Goal: Information Seeking & Learning: Find specific fact

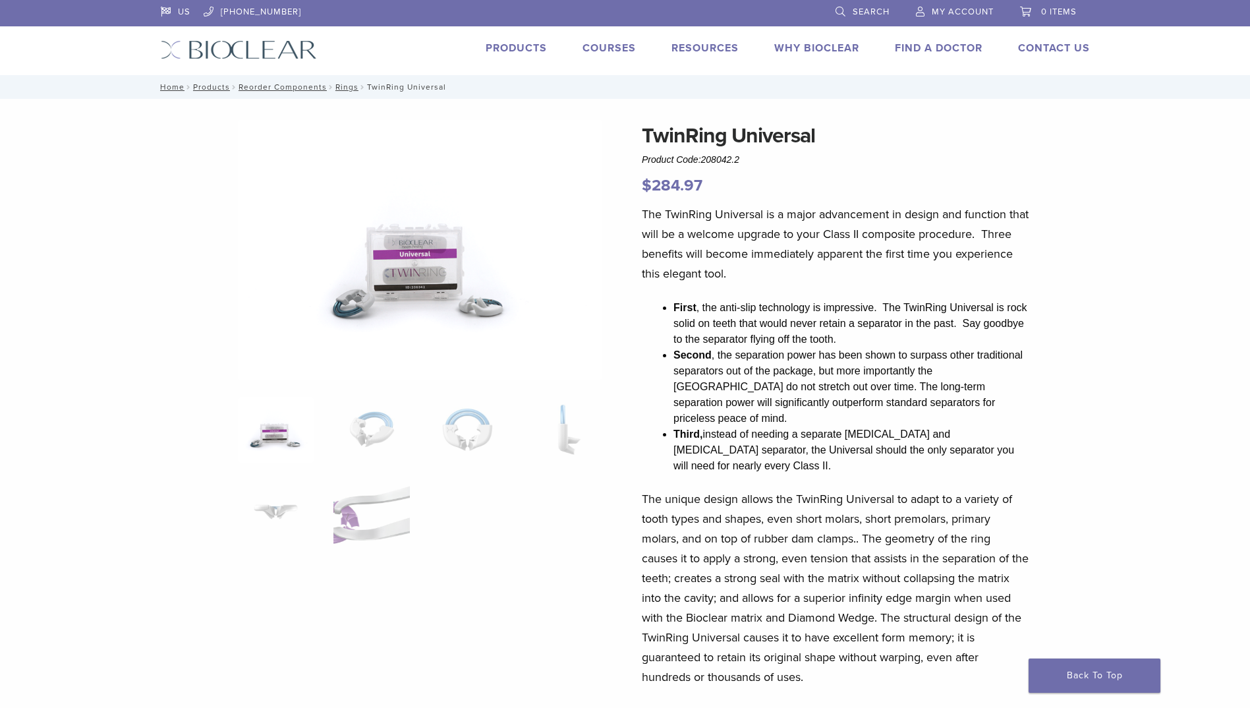
drag, startPoint x: 746, startPoint y: 159, endPoint x: 705, endPoint y: 159, distance: 40.9
click at [705, 159] on div "TwinRing Universal Product Code: 208042.2 $ 284.97" at bounding box center [835, 159] width 387 height 78
drag, startPoint x: 705, startPoint y: 159, endPoint x: 720, endPoint y: 163, distance: 15.2
click at [712, 156] on span "208042.2" at bounding box center [720, 159] width 38 height 11
drag, startPoint x: 744, startPoint y: 157, endPoint x: 704, endPoint y: 154, distance: 39.6
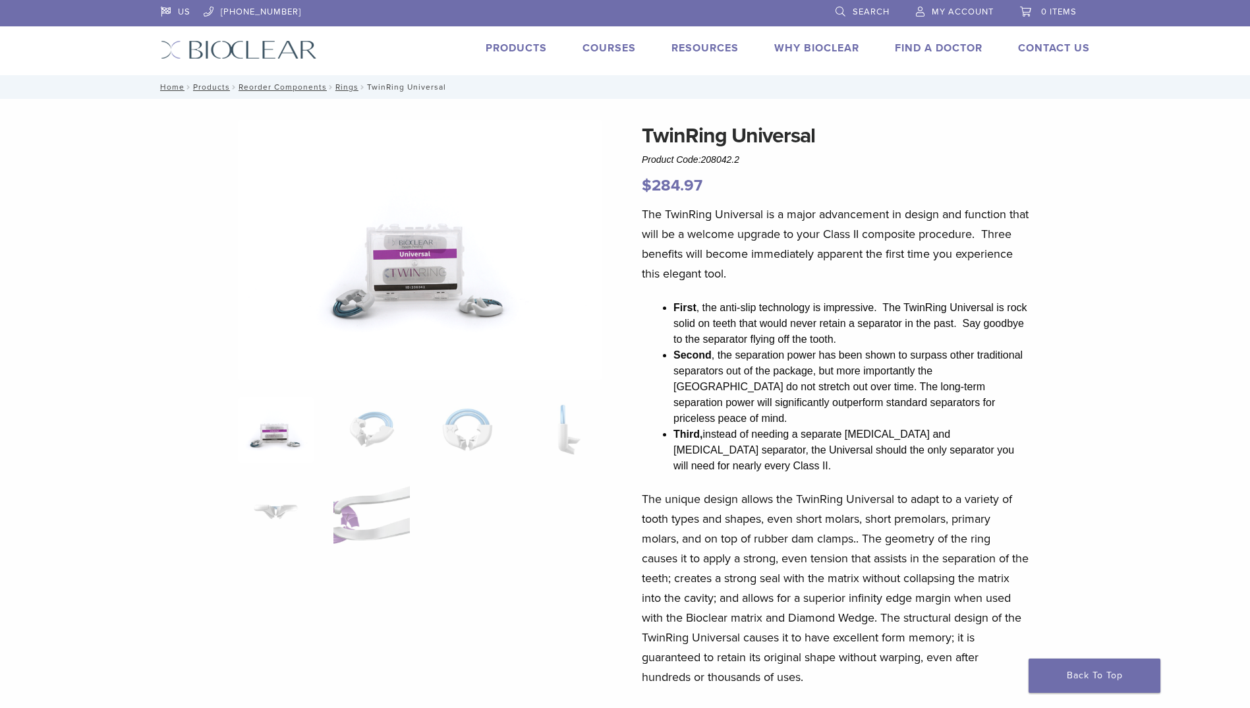
click at [704, 154] on div "TwinRing Universal Product Code: 208042.2 $ 284.97" at bounding box center [835, 159] width 387 height 78
copy span "208042.2"
click at [778, 426] on li "Third, instead of needing a separate [MEDICAL_DATA] and [MEDICAL_DATA] separato…" at bounding box center [851, 449] width 356 height 47
drag, startPoint x: 829, startPoint y: 139, endPoint x: 642, endPoint y: 150, distance: 187.4
click at [642, 150] on h1 "TwinRing Universal" at bounding box center [835, 136] width 387 height 32
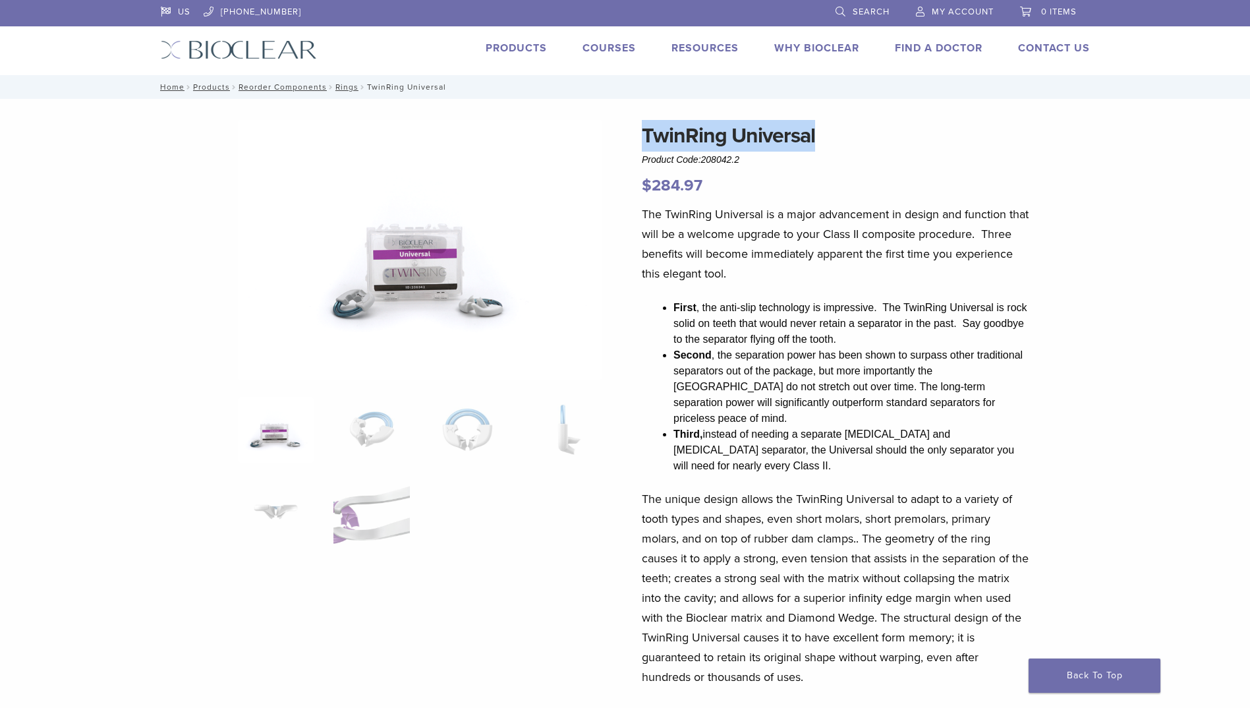
copy h1 "TwinRing Universal"
